Goal: Participate in discussion: Engage in conversation with other users on a specific topic

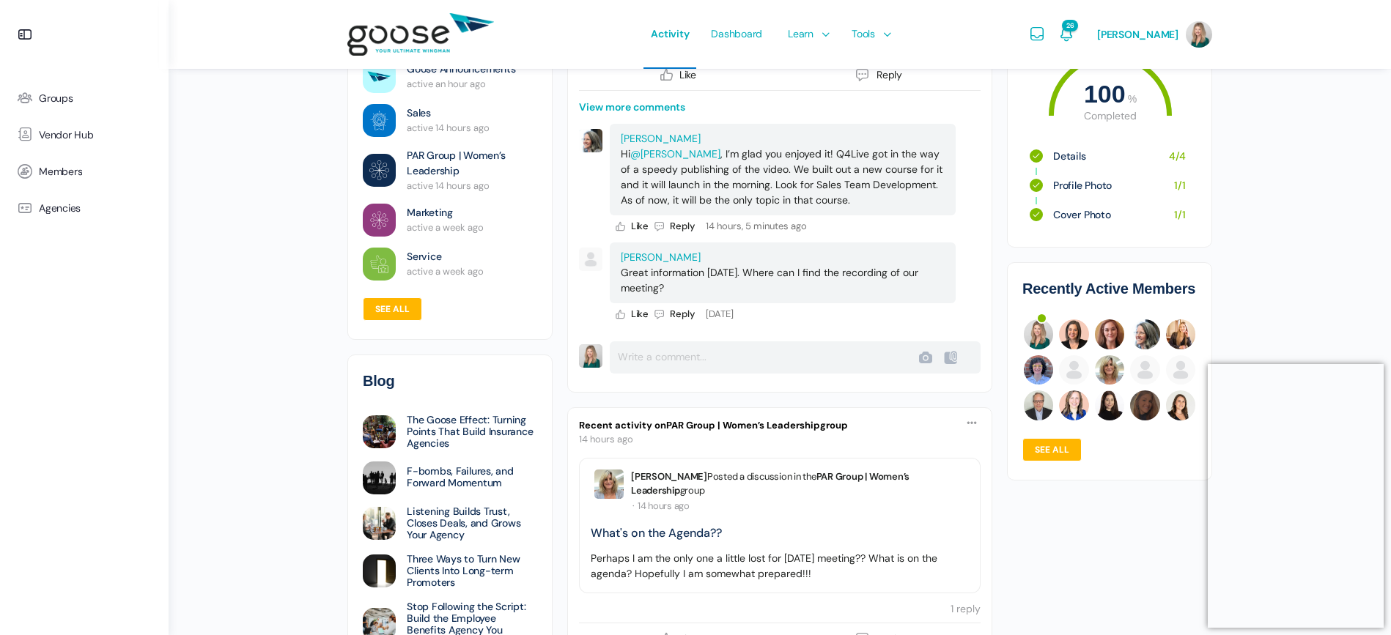
scroll to position [1075, 0]
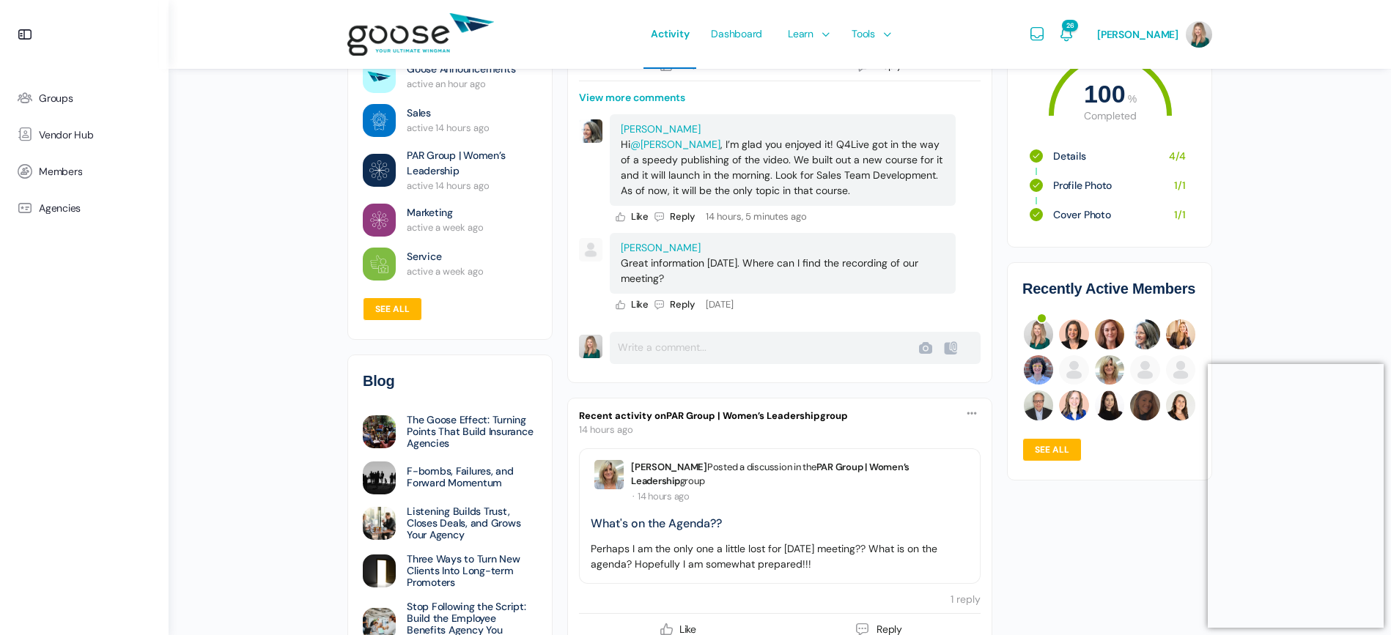
click at [795, 414] on link "PAR Group | Women’s Leadership" at bounding box center [743, 416] width 154 height 12
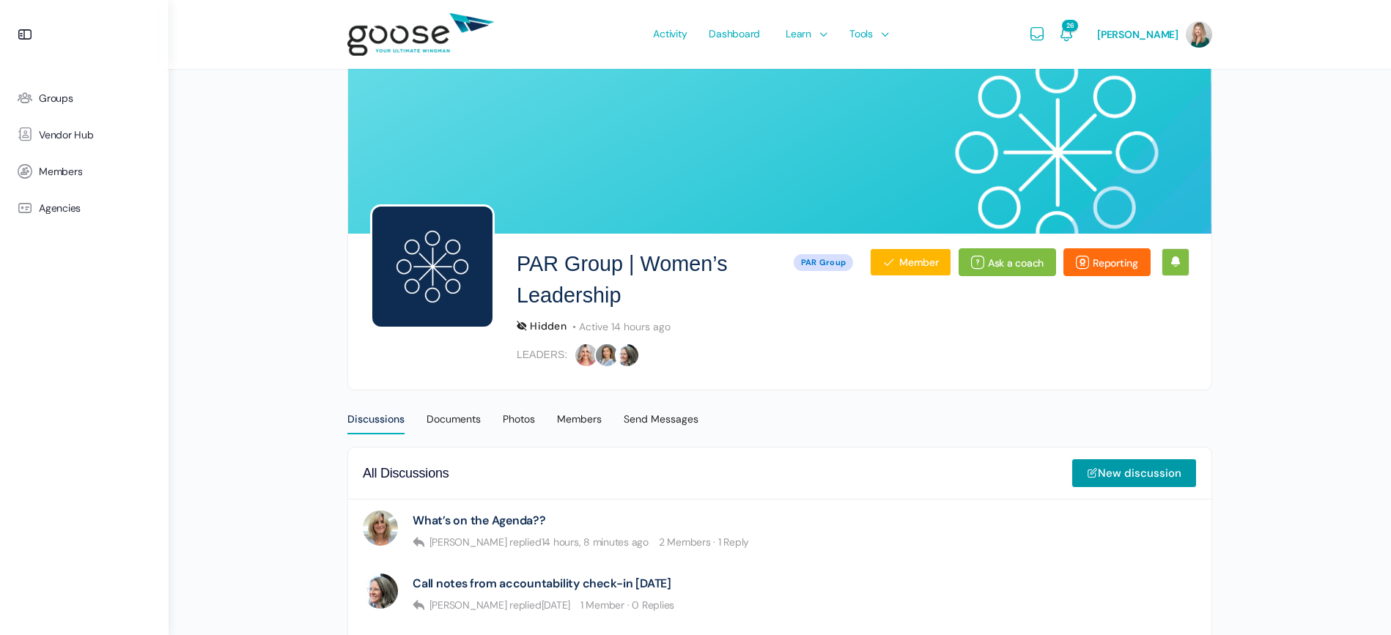
scroll to position [19, 0]
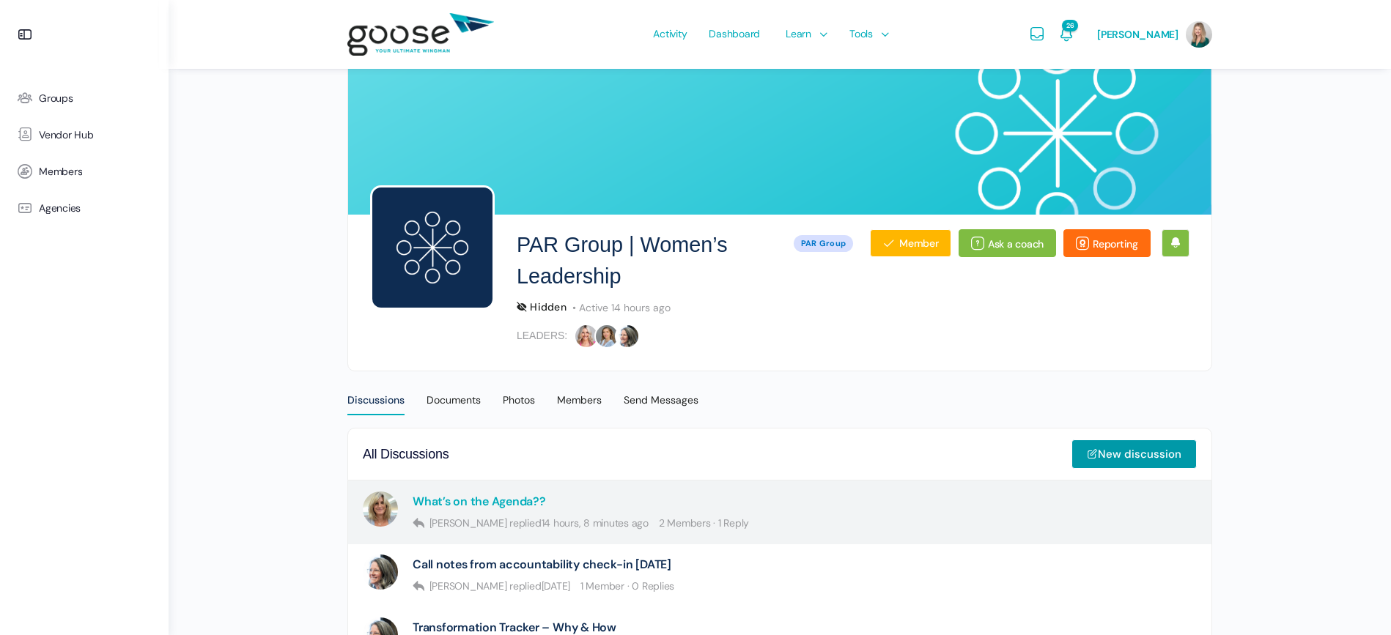
click at [507, 504] on link "What’s on the Agenda??" at bounding box center [479, 502] width 133 height 14
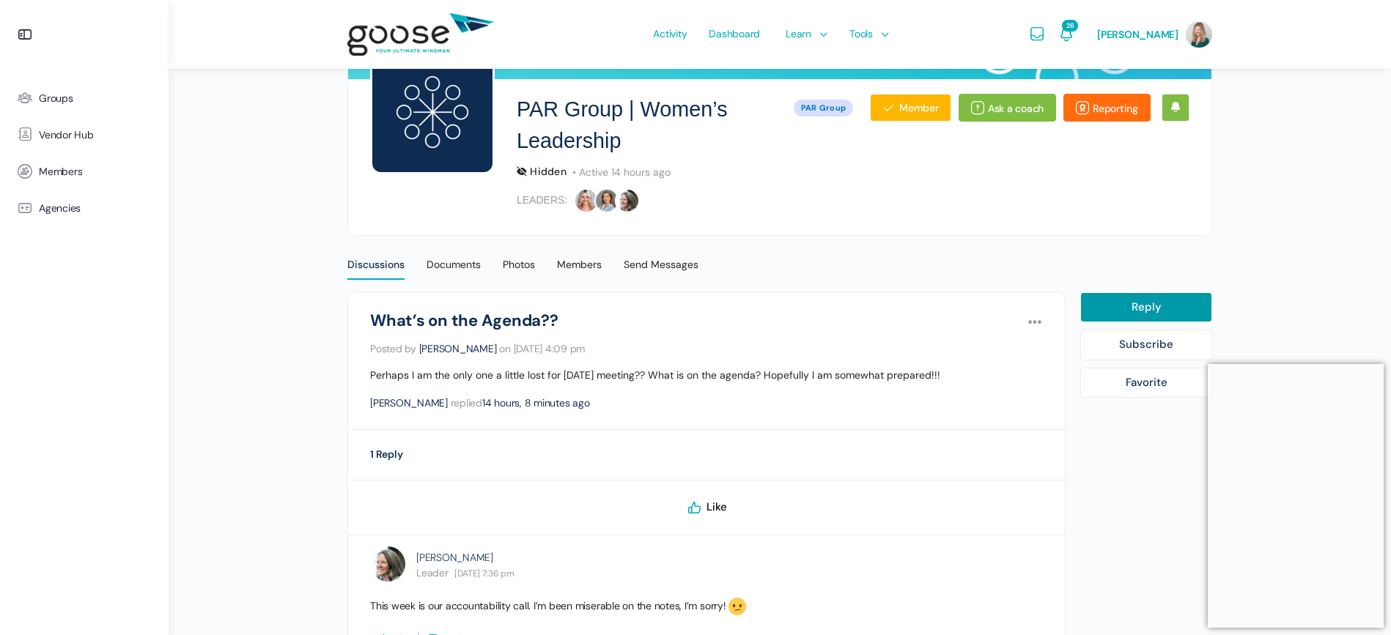
scroll to position [25, 0]
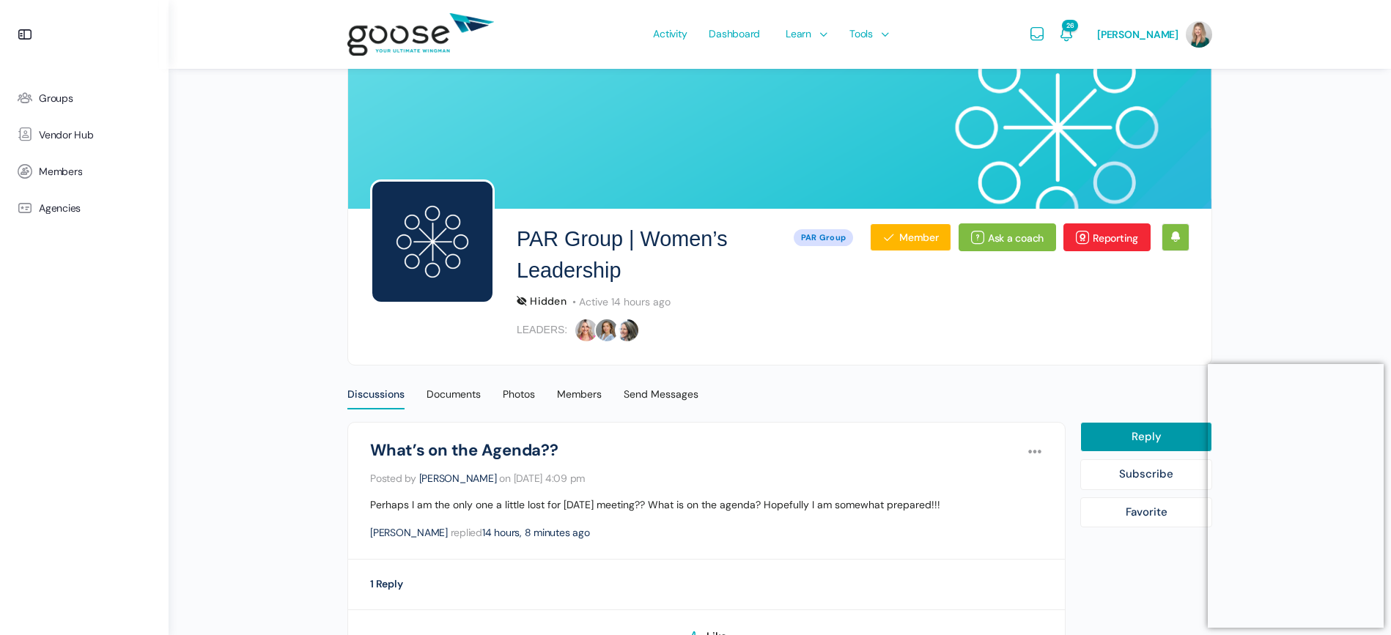
click at [1087, 242] on link "Reporting" at bounding box center [1107, 238] width 87 height 28
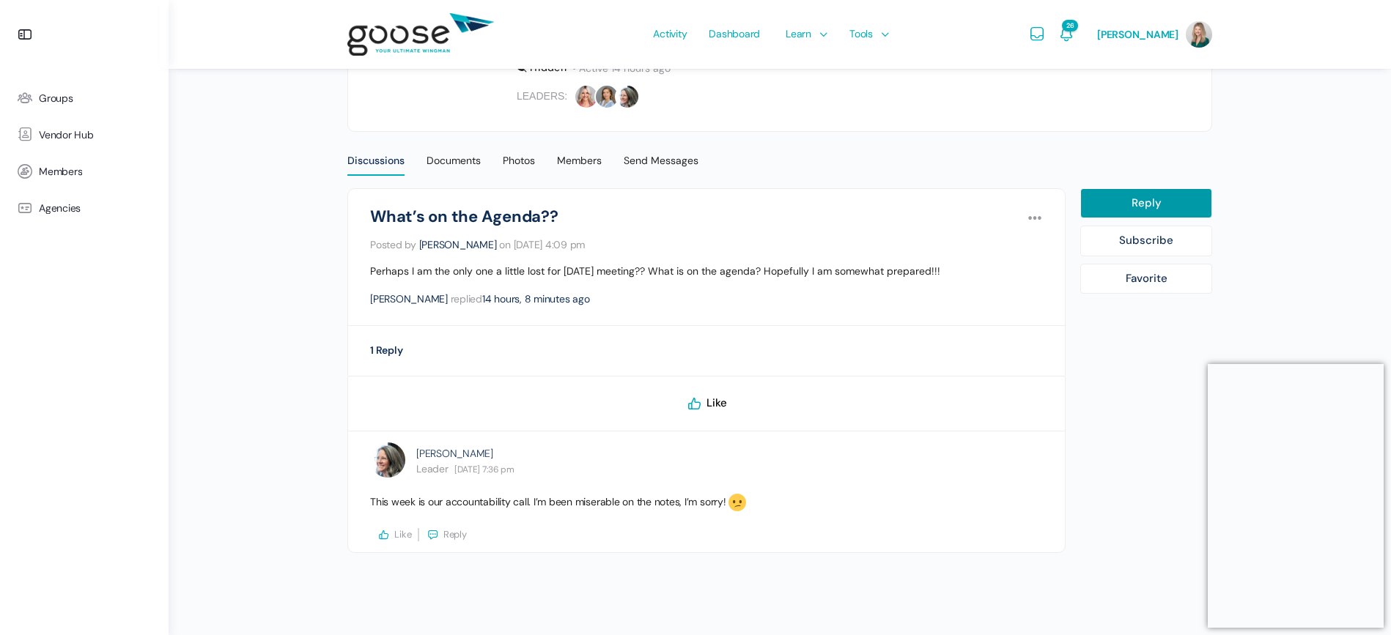
scroll to position [15, 0]
